Goal: Transaction & Acquisition: Subscribe to service/newsletter

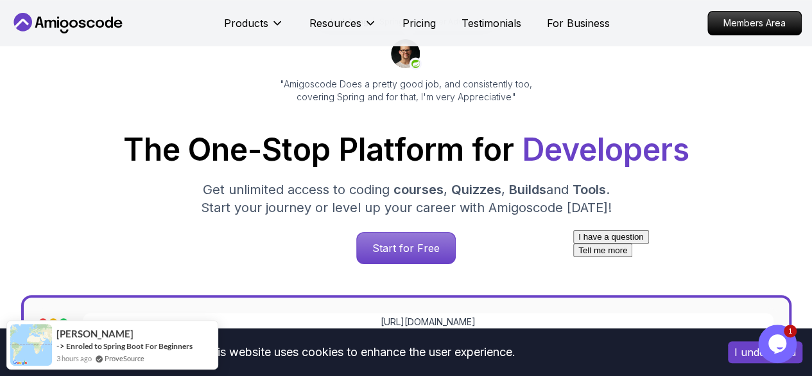
scroll to position [117, 0]
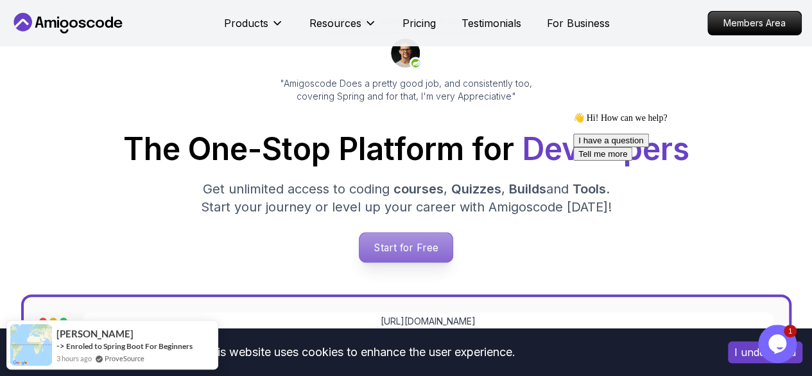
click at [405, 254] on p "Start for Free" at bounding box center [406, 247] width 93 height 30
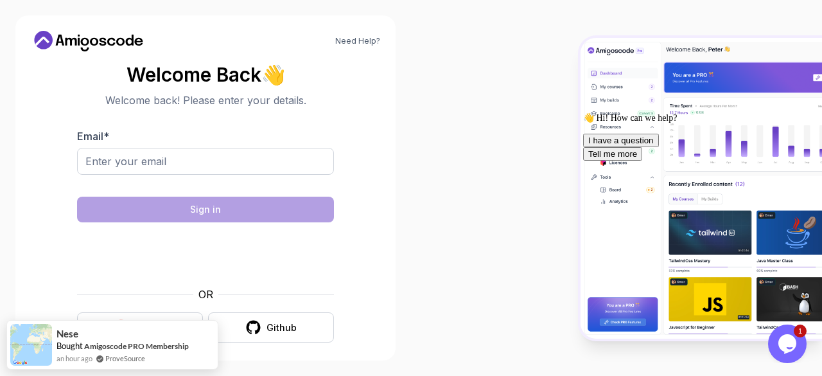
click at [573, 93] on body "Need Help? Welcome Back 👋 Welcome back! Please enter your details. Email * Sign…" at bounding box center [411, 188] width 822 height 376
click at [140, 160] on input "Email *" at bounding box center [205, 161] width 257 height 27
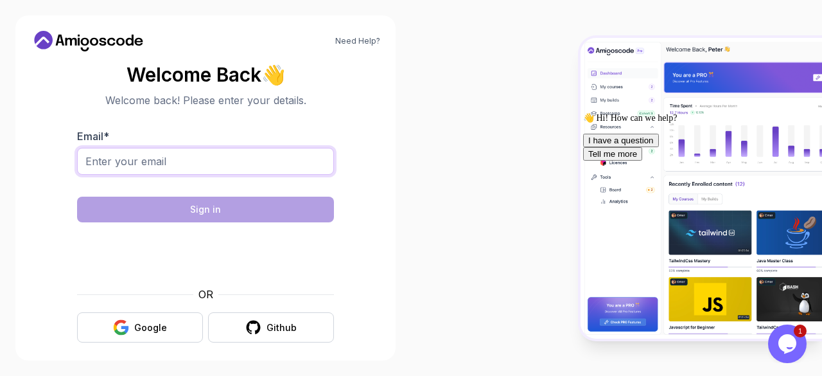
type input "[EMAIL_ADDRESS][DOMAIN_NAME]"
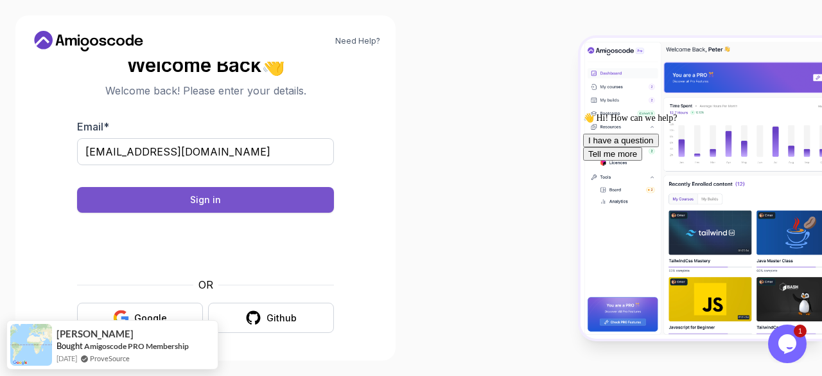
click at [288, 205] on button "Sign in" at bounding box center [205, 200] width 257 height 26
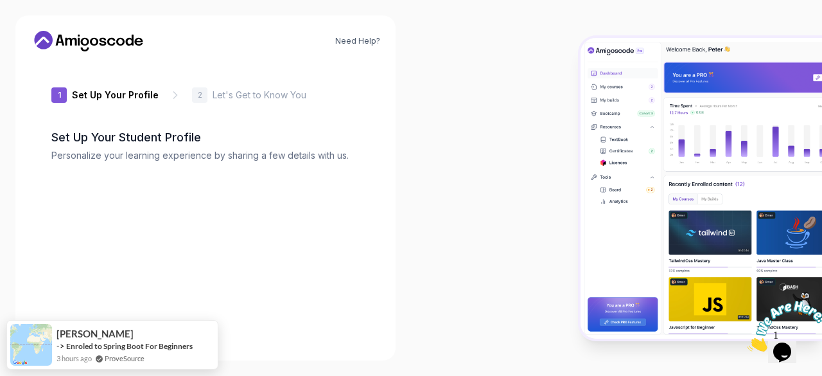
type input "dynamicowle81d2"
